Goal: Find specific page/section: Find specific page/section

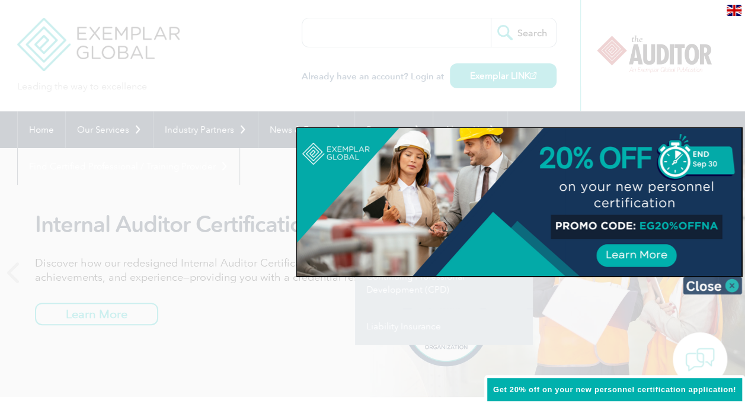
click at [710, 283] on img at bounding box center [712, 286] width 59 height 18
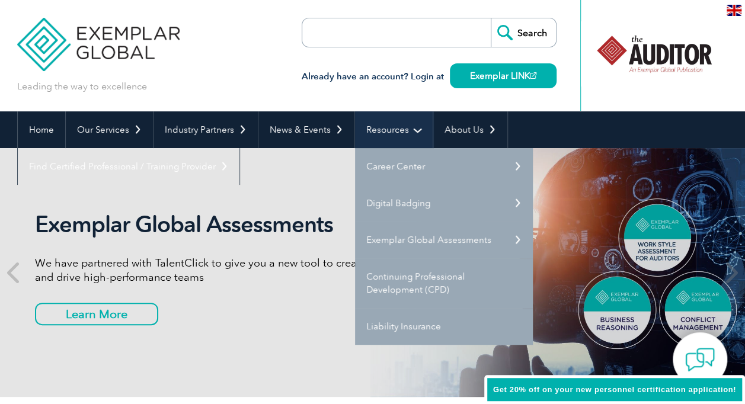
click at [378, 129] on link "Resources" at bounding box center [394, 129] width 78 height 37
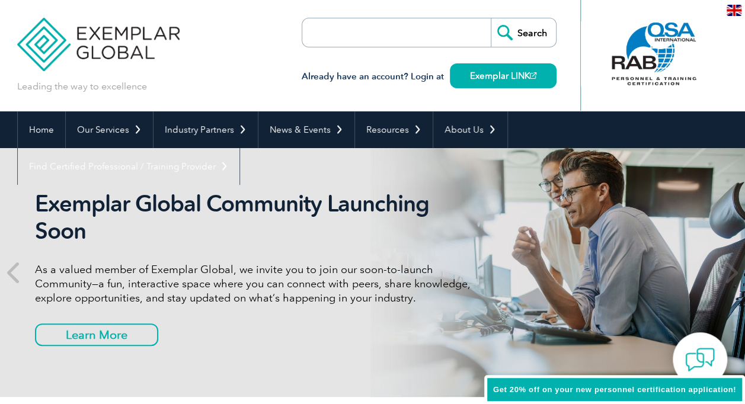
click at [330, 36] on input "search" at bounding box center [370, 32] width 124 height 28
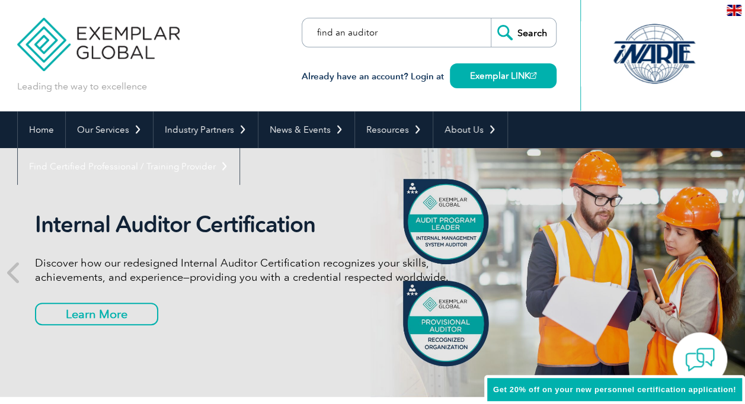
type input "find an auditor"
click at [533, 30] on input "Search" at bounding box center [523, 32] width 65 height 28
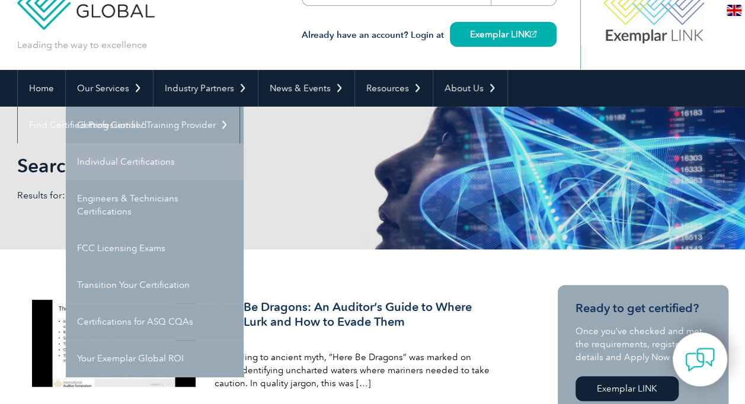
scroll to position [59, 0]
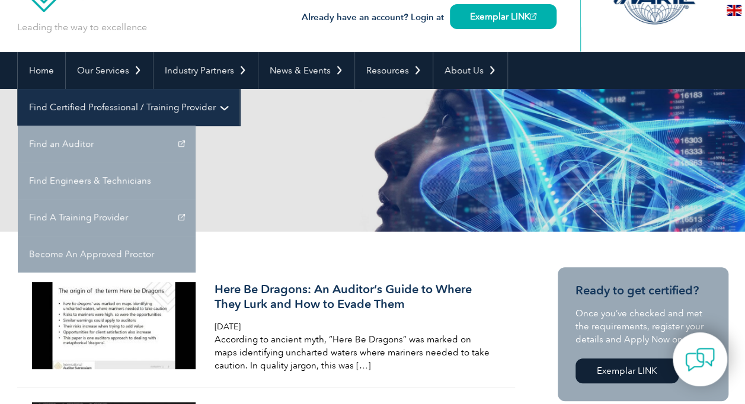
click at [239, 89] on link "Find Certified Professional / Training Provider" at bounding box center [129, 107] width 222 height 37
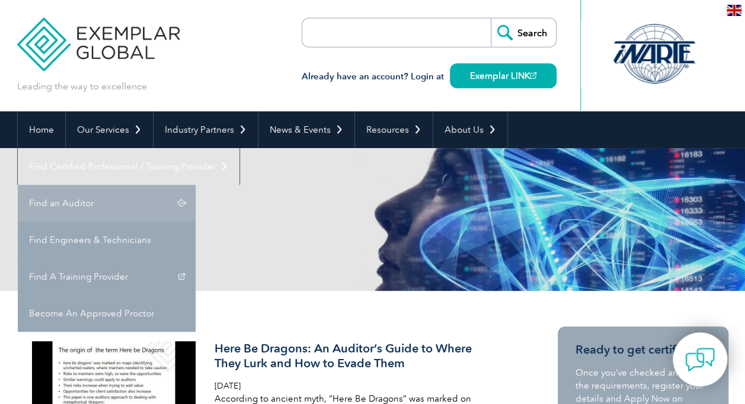
click at [196, 185] on link "Find an Auditor" at bounding box center [107, 203] width 178 height 37
